Goal: Find specific page/section: Find specific page/section

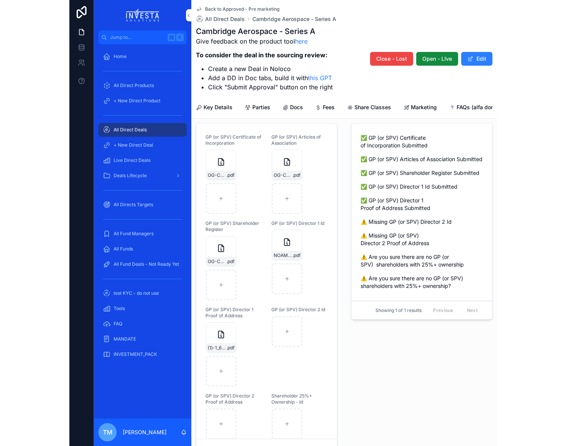
scroll to position [321, 0]
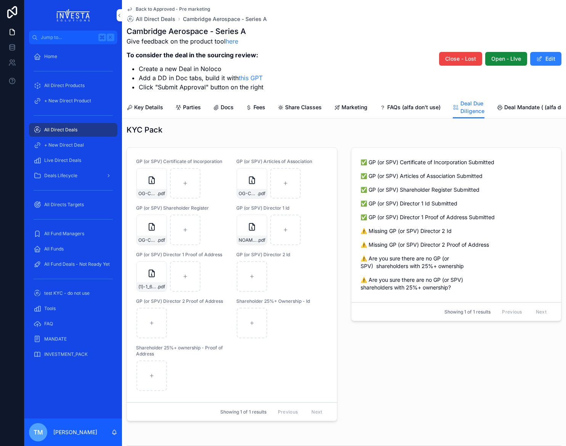
click at [59, 128] on span "All Direct Deals" at bounding box center [60, 130] width 33 height 6
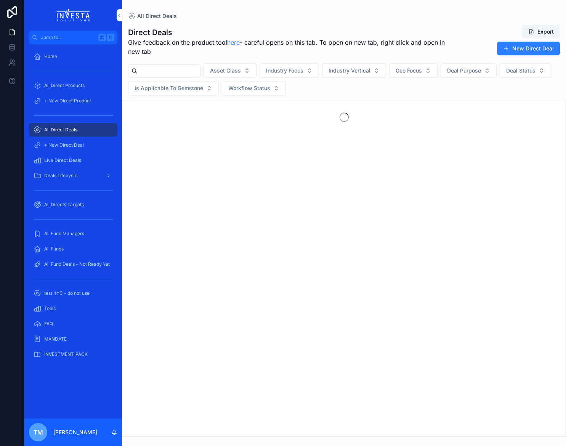
click at [157, 74] on input "scrollable content" at bounding box center [169, 71] width 63 height 11
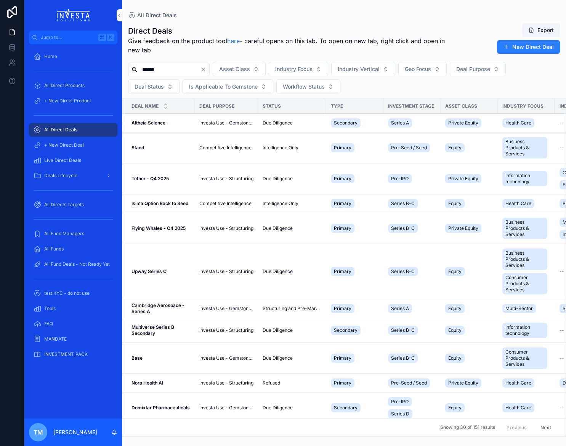
type input "******"
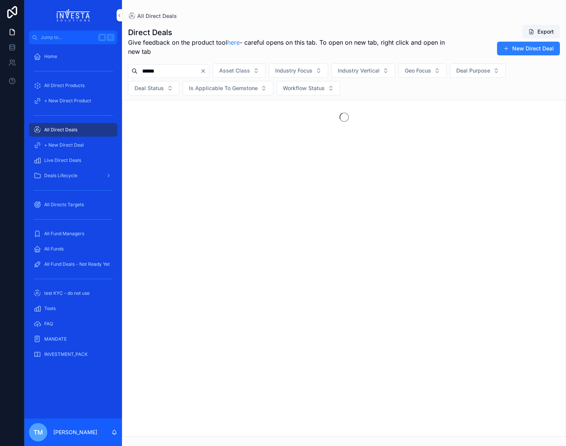
click at [79, 175] on div "Deals Lifecycle" at bounding box center [73, 175] width 79 height 12
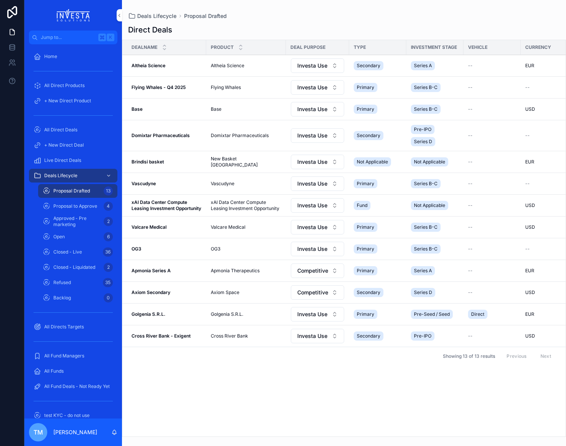
click at [63, 239] on span "Open" at bounding box center [58, 236] width 11 height 6
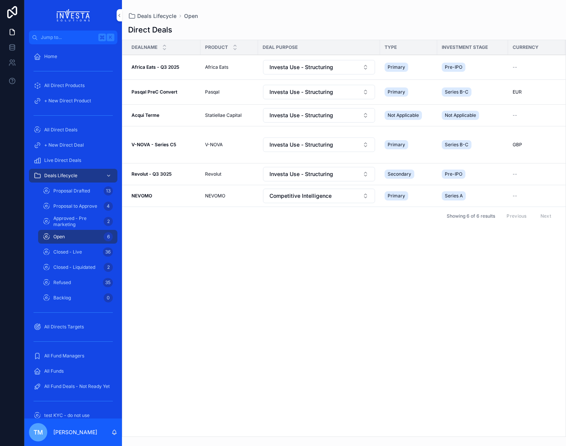
click at [152, 68] on strong "Africa Eats - Q3 2025" at bounding box center [156, 67] width 48 height 6
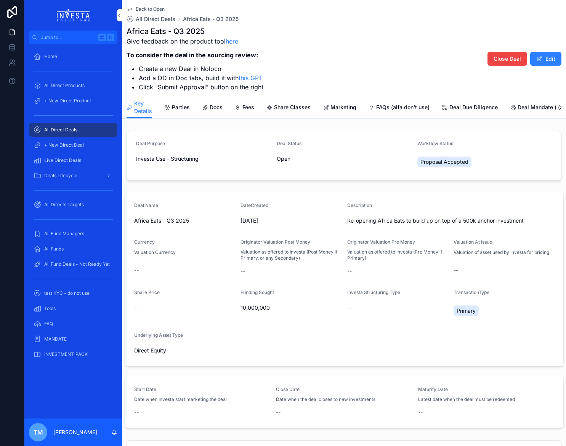
click at [334, 107] on span "Marketing" at bounding box center [344, 107] width 26 height 8
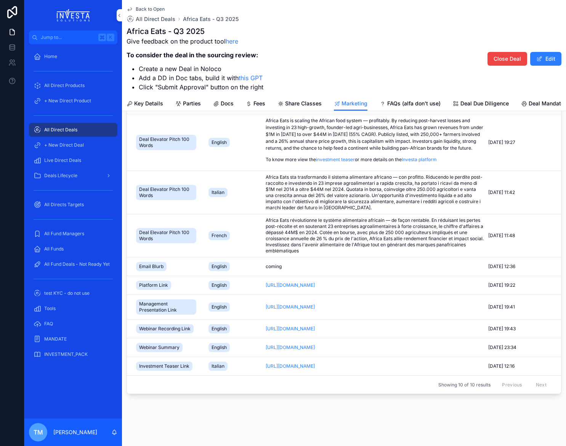
scroll to position [84, 0]
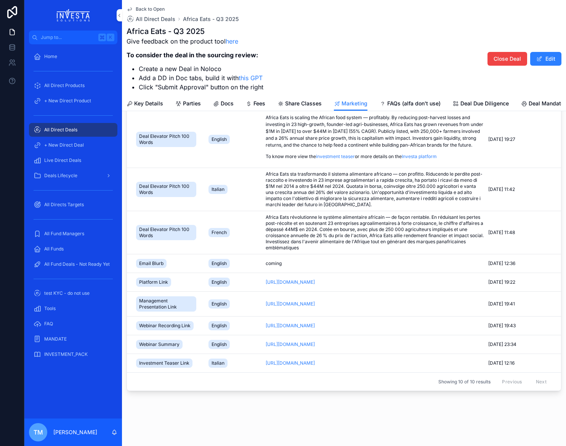
click at [0, 0] on icon "scrollable content" at bounding box center [0, 0] width 0 height 0
